Goal: Check status: Check status

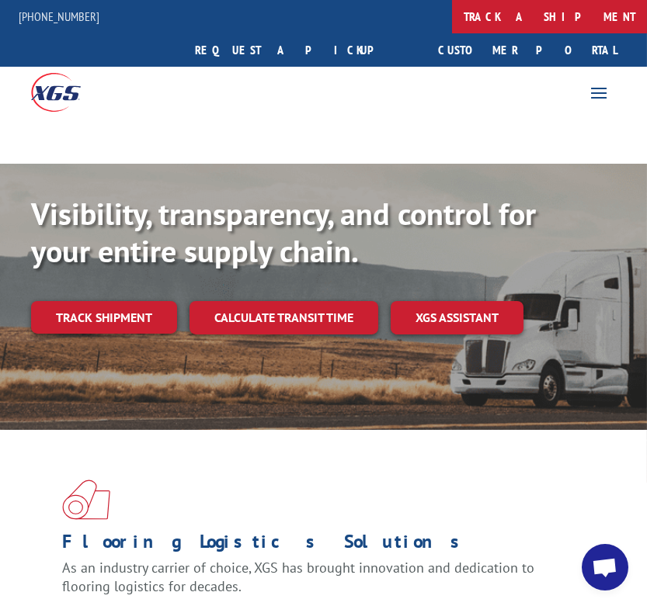
click at [452, 19] on link "track a shipment" at bounding box center [549, 16] width 195 height 33
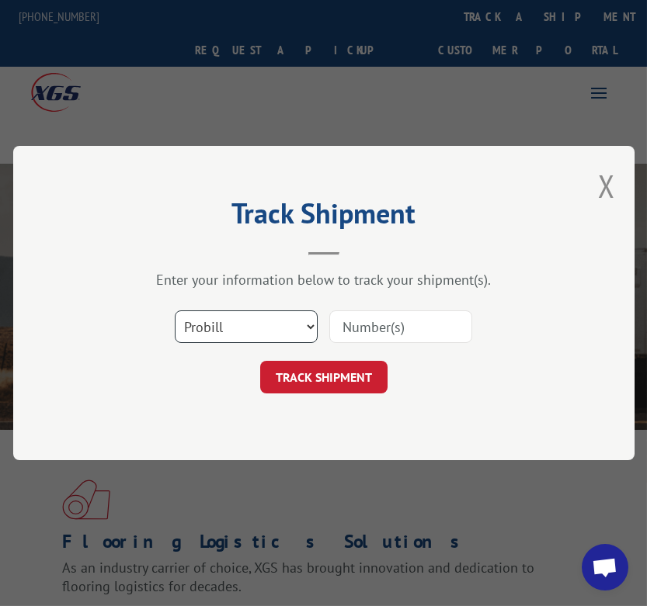
click at [270, 328] on select "Select category... Probill BOL PO" at bounding box center [245, 326] width 143 height 33
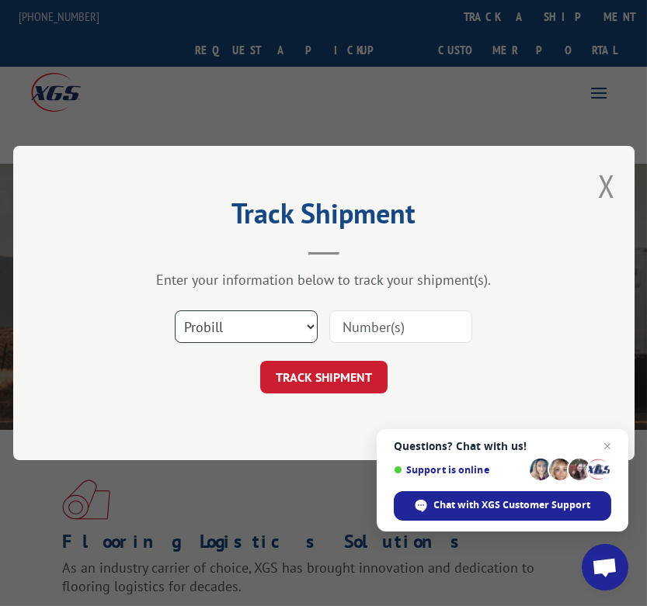
select select "bol"
click at [174, 310] on select "Select category... Probill BOL PO" at bounding box center [245, 326] width 143 height 33
click at [407, 321] on input at bounding box center [399, 326] width 143 height 33
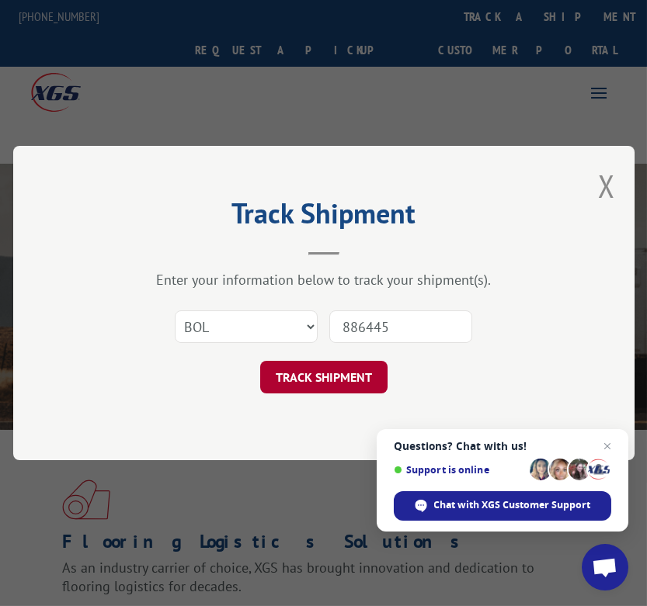
click at [326, 382] on button "TRACK SHIPMENT" at bounding box center [322, 377] width 127 height 33
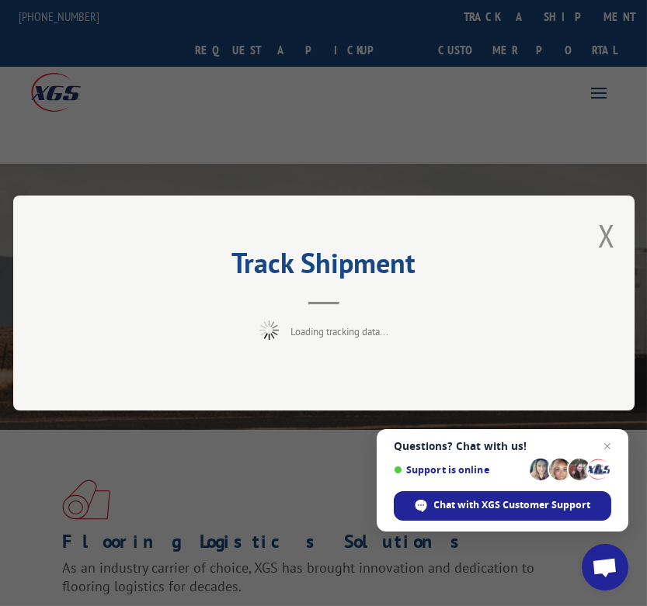
click at [590, 236] on div "Track Shipment Loading tracking data..." at bounding box center [323, 303] width 621 height 215
click at [606, 233] on button "Close modal" at bounding box center [606, 235] width 17 height 41
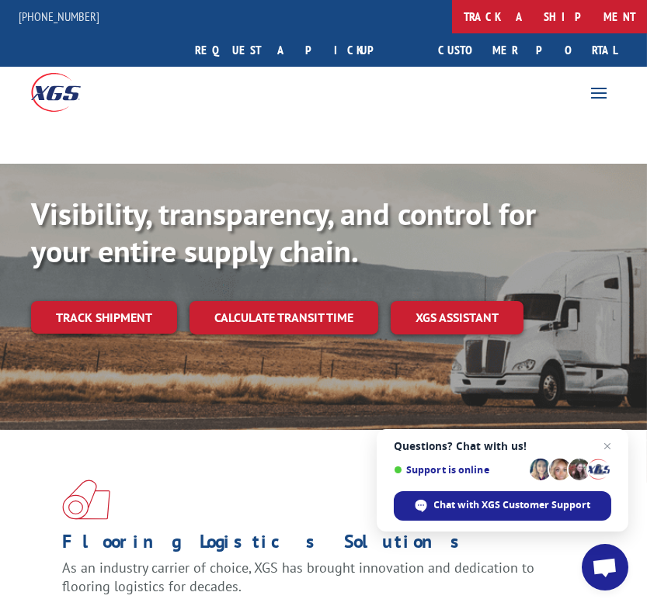
click at [452, 13] on link "track a shipment" at bounding box center [549, 16] width 195 height 33
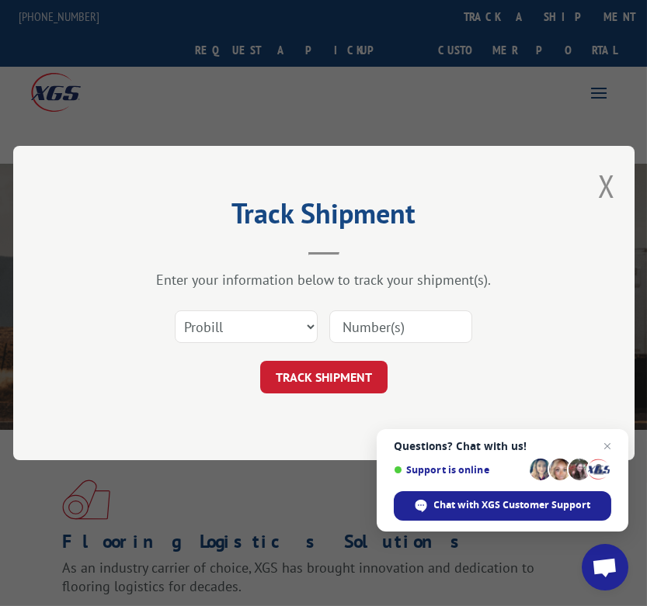
click at [355, 335] on input at bounding box center [399, 326] width 143 height 33
paste input "886445"
type input "886445"
click at [329, 382] on button "TRACK SHIPMENT" at bounding box center [322, 377] width 127 height 33
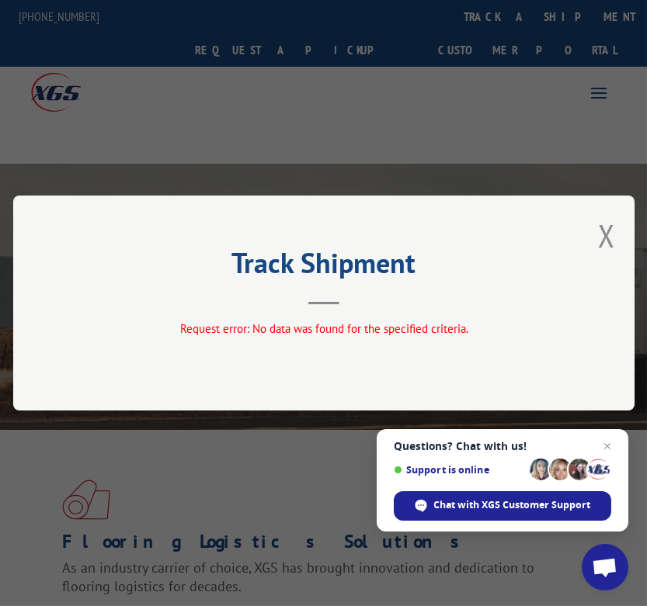
click at [375, 144] on div "Track Shipment Request error: No data was found for the specified criteria." at bounding box center [323, 303] width 647 height 606
click at [476, 84] on div "Track Shipment Request error: No data was found for the specified criteria." at bounding box center [323, 303] width 647 height 606
